Goal: Task Accomplishment & Management: Manage account settings

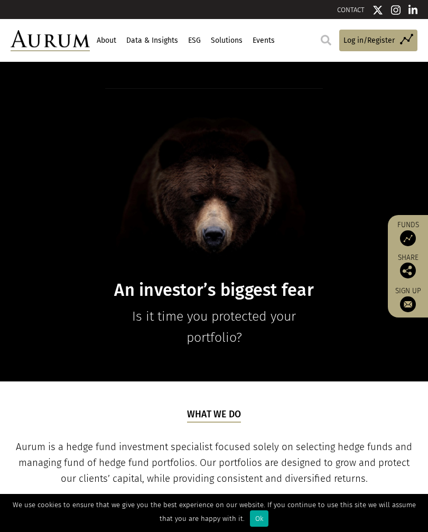
click at [358, 44] on span "Log in/Register" at bounding box center [368, 41] width 51 height 12
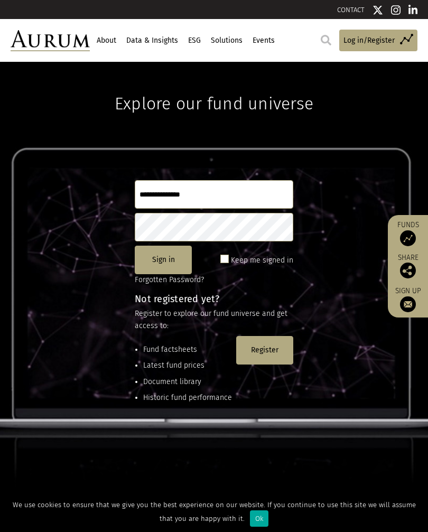
click at [171, 193] on input "text" at bounding box center [214, 194] width 159 height 29
type input "**********"
click at [160, 262] on button "Sign in" at bounding box center [163, 260] width 57 height 29
click at [163, 262] on button "Sign in" at bounding box center [163, 260] width 57 height 29
click at [364, 46] on link "Access Funds Log in/Register" at bounding box center [378, 41] width 78 height 22
